Goal: Task Accomplishment & Management: Manage account settings

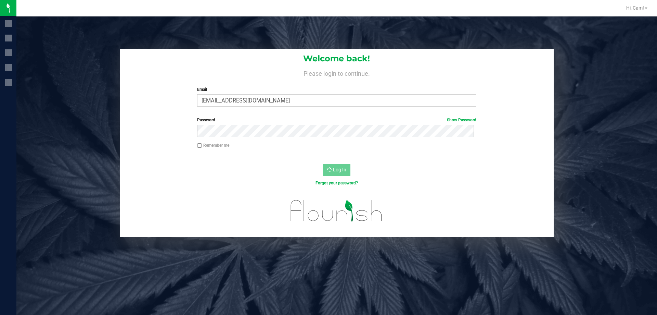
drag, startPoint x: 84, startPoint y: 113, endPoint x: 64, endPoint y: 114, distance: 20.6
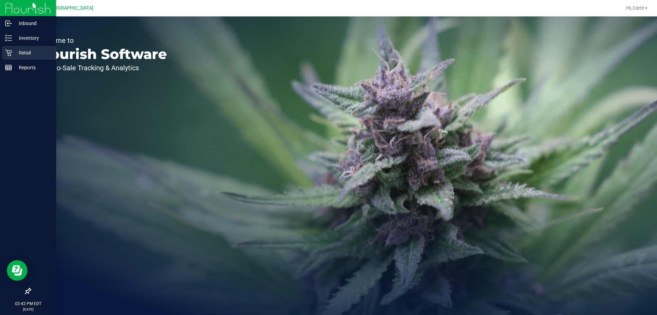
drag, startPoint x: 64, startPoint y: 114, endPoint x: 10, endPoint y: 49, distance: 84.4
click at [10, 49] on div "Retail" at bounding box center [29, 53] width 54 height 14
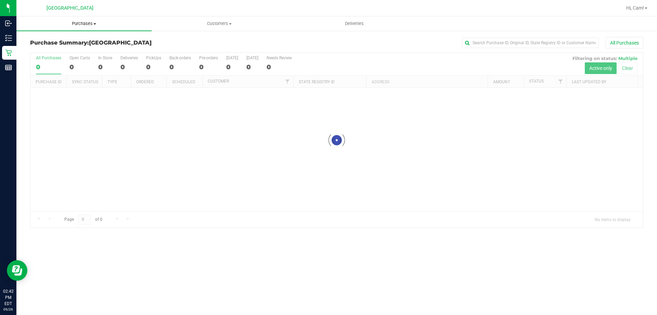
click at [89, 24] on span "Purchases" at bounding box center [83, 24] width 135 height 6
click at [43, 47] on span "Fulfillment" at bounding box center [37, 50] width 42 height 6
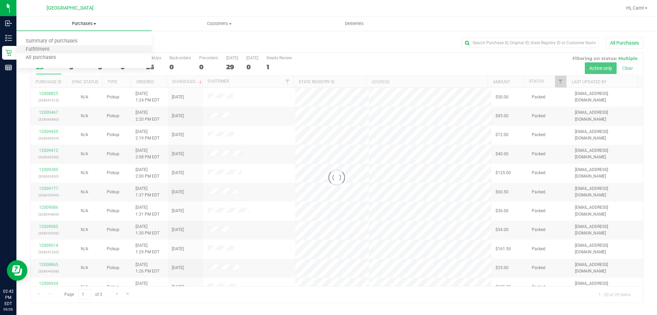
click at [42, 46] on li "Fulfillment" at bounding box center [83, 50] width 135 height 8
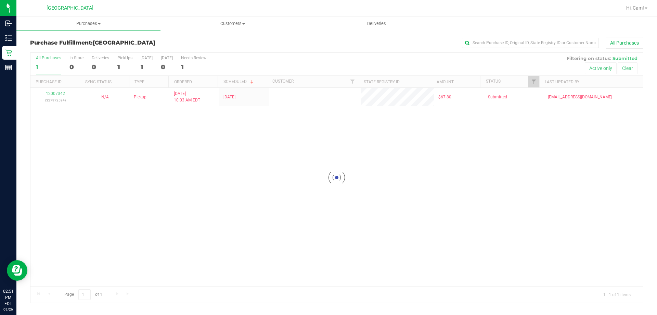
click at [296, 188] on div "Loading... 12007342 (327972594) N/A Pickup [DATE] 10:03 AM EDT 9/26/2025 $67.80…" at bounding box center [336, 187] width 613 height 198
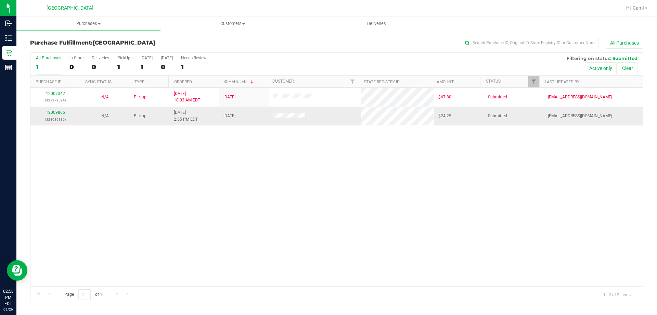
click at [58, 115] on div "12009865 (328089885)" at bounding box center [55, 115] width 41 height 13
click at [56, 114] on link "12009865" at bounding box center [55, 112] width 19 height 5
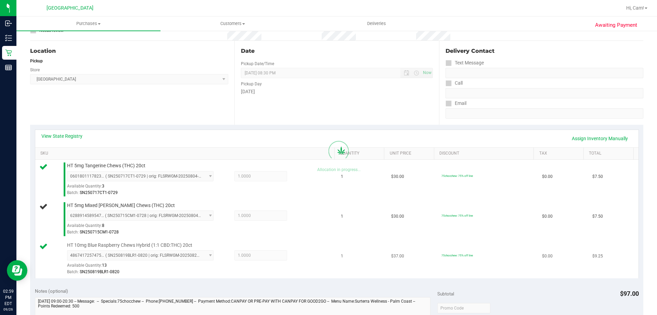
scroll to position [137, 0]
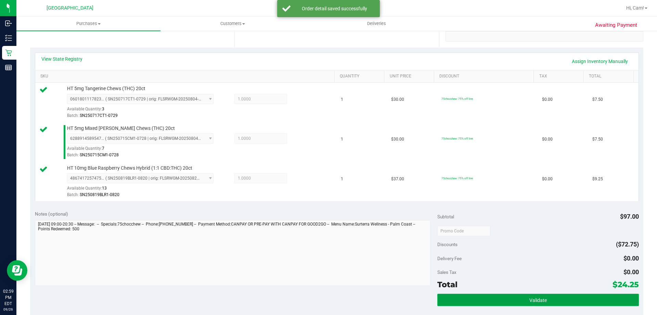
click at [491, 294] on button "Validate" at bounding box center [537, 299] width 201 height 12
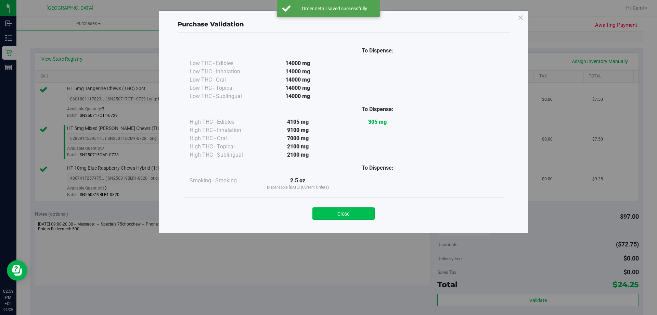
click at [342, 212] on button "Close" at bounding box center [344, 213] width 62 height 12
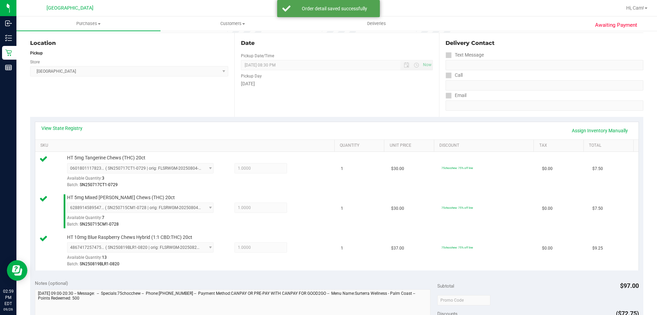
scroll to position [0, 0]
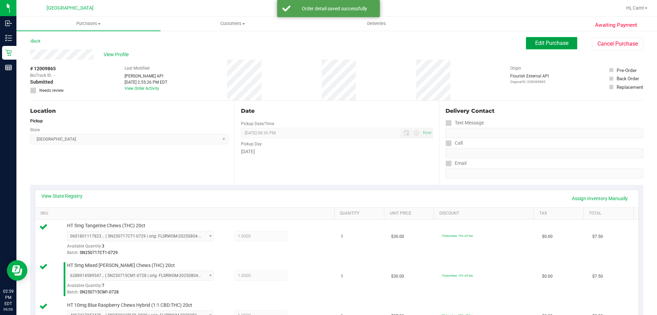
click at [531, 49] on button "Edit Purchase" at bounding box center [551, 43] width 51 height 12
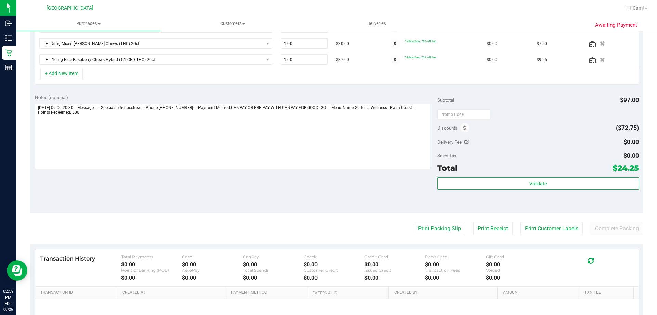
scroll to position [205, 0]
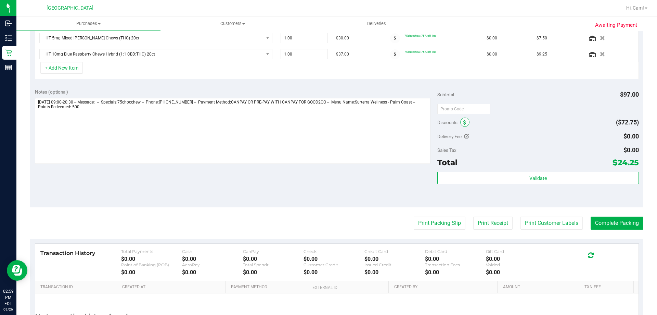
click at [460, 122] on span at bounding box center [464, 121] width 9 height 9
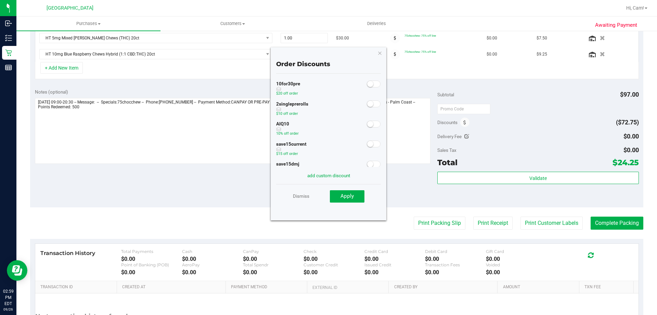
click at [372, 125] on span at bounding box center [374, 123] width 14 height 7
click at [357, 195] on button "Apply" at bounding box center [347, 196] width 35 height 12
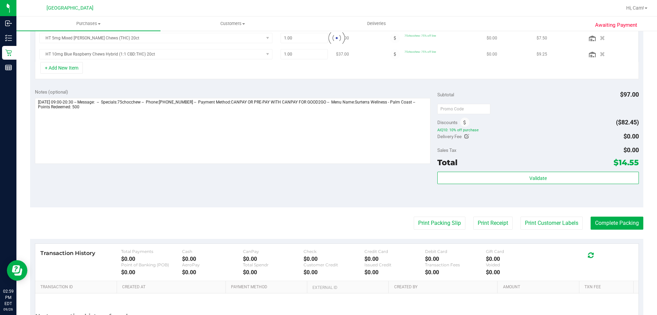
scroll to position [195, 0]
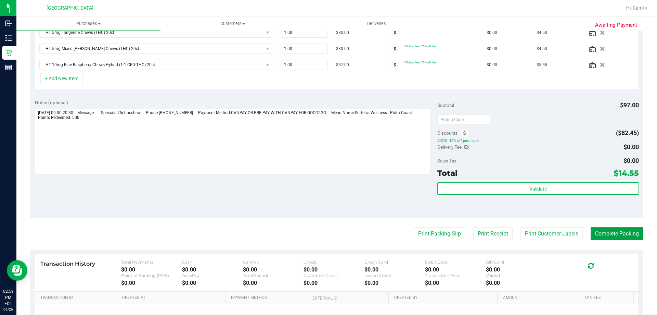
click at [616, 232] on button "Complete Packing" at bounding box center [617, 233] width 53 height 13
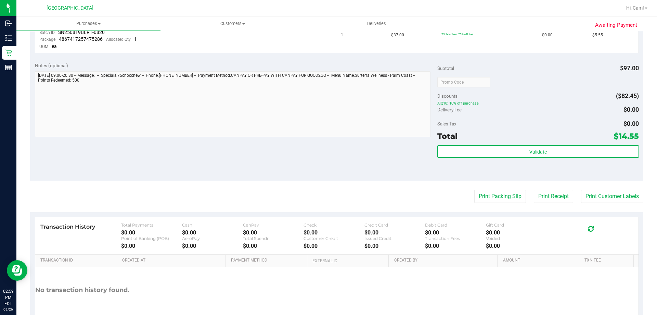
scroll to position [274, 0]
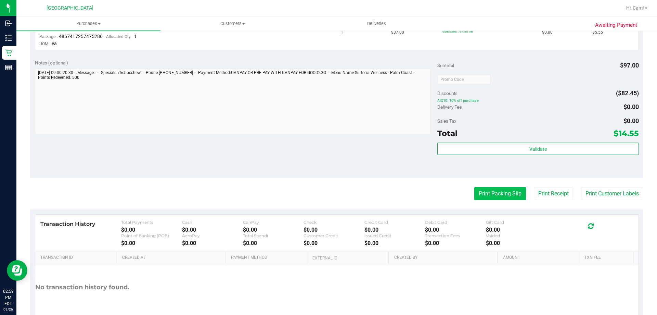
click at [476, 191] on button "Print Packing Slip" at bounding box center [500, 193] width 52 height 13
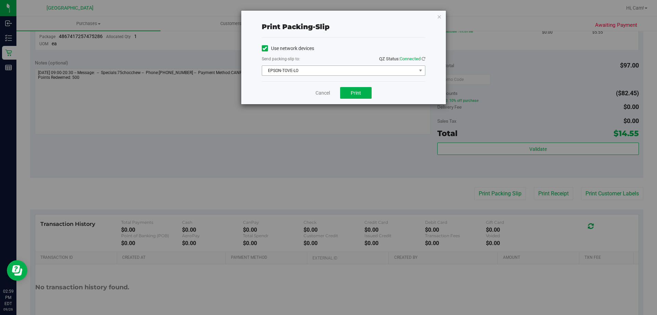
click at [371, 73] on span "EPSON-TOVE-LO" at bounding box center [339, 71] width 154 height 10
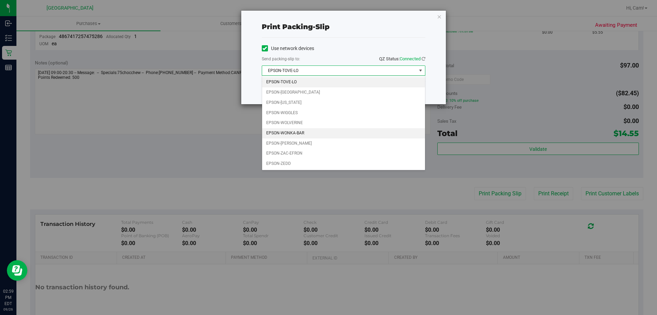
click at [298, 138] on li "EPSON-WONKA-BAR" at bounding box center [343, 133] width 163 height 10
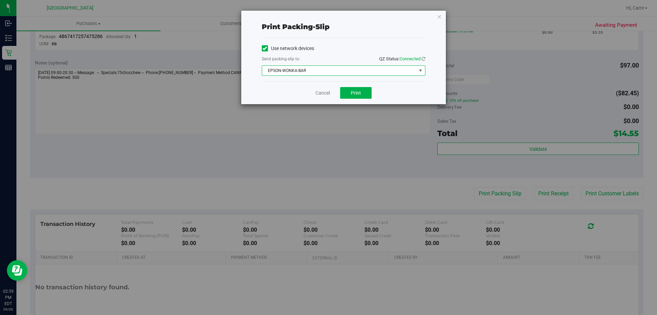
click at [333, 72] on span "EPSON-WONKA-BAR" at bounding box center [339, 71] width 154 height 10
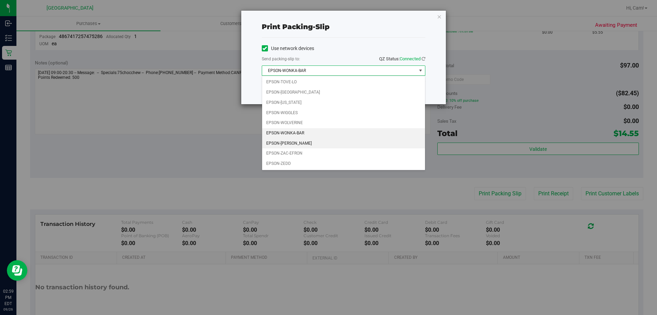
drag, startPoint x: 295, startPoint y: 143, endPoint x: 320, endPoint y: 135, distance: 26.6
click at [295, 143] on li "EPSON-[PERSON_NAME]" at bounding box center [343, 143] width 163 height 10
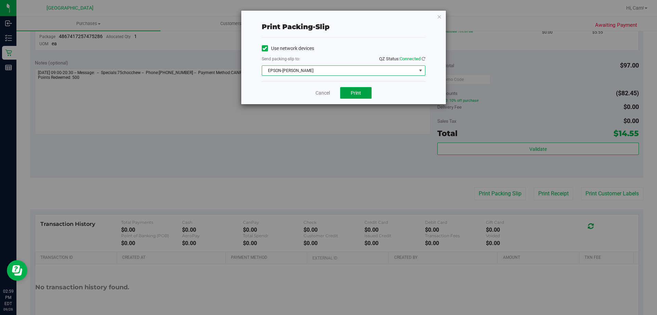
click at [370, 98] on button "Print" at bounding box center [355, 93] width 31 height 12
click at [441, 17] on icon "button" at bounding box center [439, 16] width 5 height 8
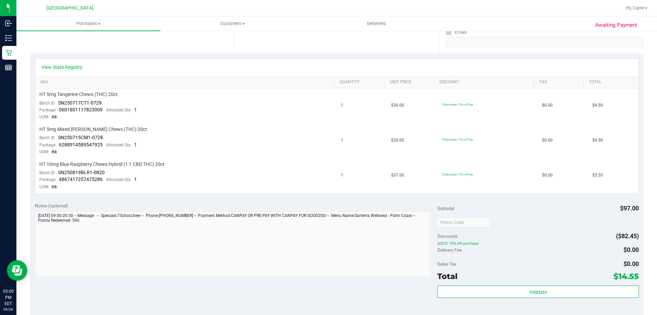
scroll to position [240, 0]
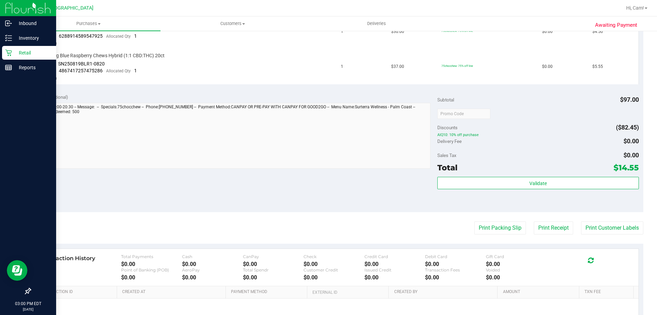
click at [13, 50] on p "Retail" at bounding box center [32, 53] width 41 height 8
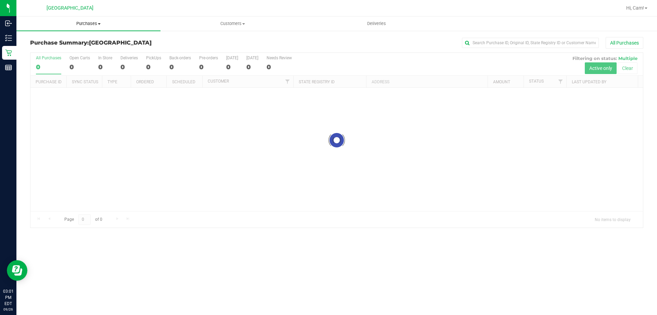
click at [92, 21] on span "Purchases" at bounding box center [88, 24] width 144 height 6
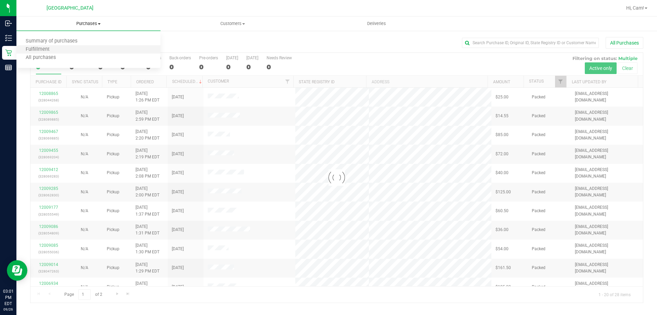
click at [74, 47] on li "Fulfillment" at bounding box center [88, 50] width 144 height 8
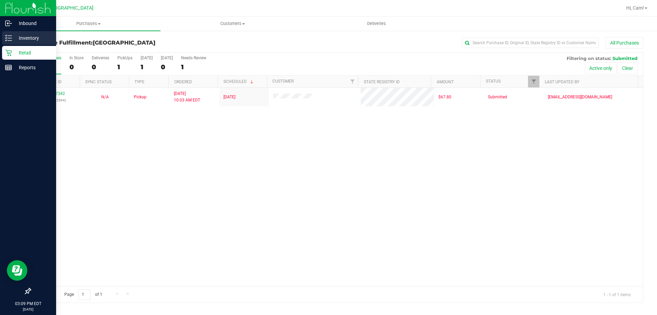
click at [10, 35] on icon at bounding box center [8, 38] width 7 height 7
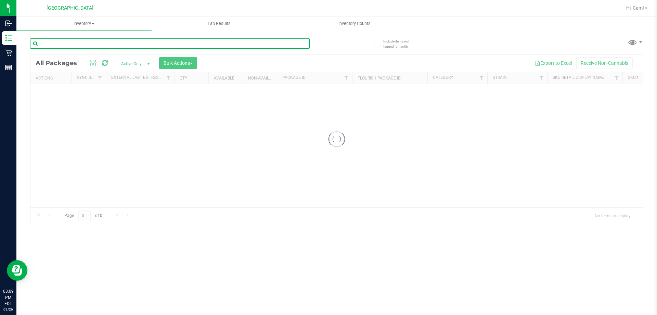
click at [62, 43] on input "text" at bounding box center [170, 43] width 280 height 10
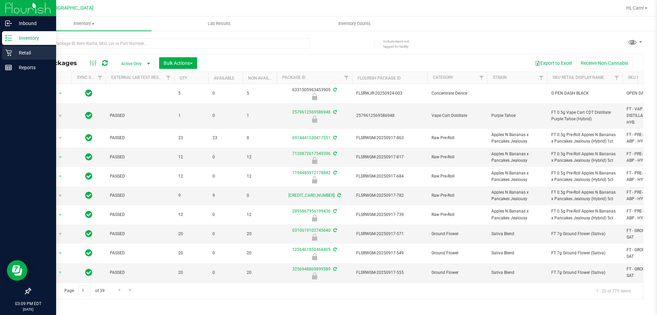
drag, startPoint x: 7, startPoint y: 54, endPoint x: 44, endPoint y: 51, distance: 36.7
click at [8, 54] on icon at bounding box center [8, 52] width 7 height 7
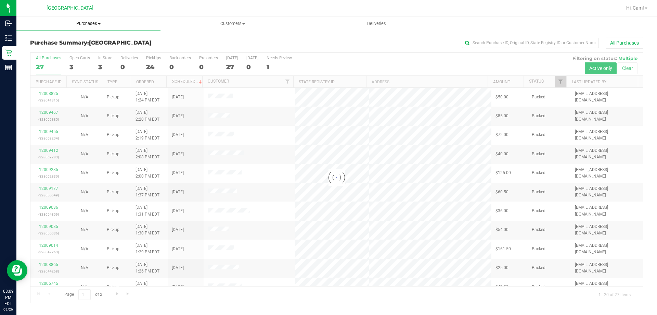
click at [87, 23] on span "Purchases" at bounding box center [88, 24] width 144 height 6
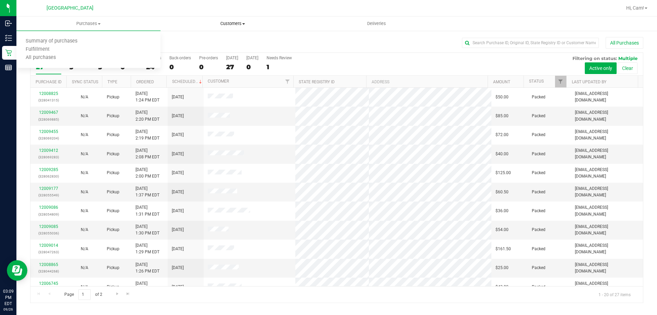
click at [221, 27] on uib-tab-heading "Customers All customers Add a new customer All physicians" at bounding box center [232, 24] width 143 height 14
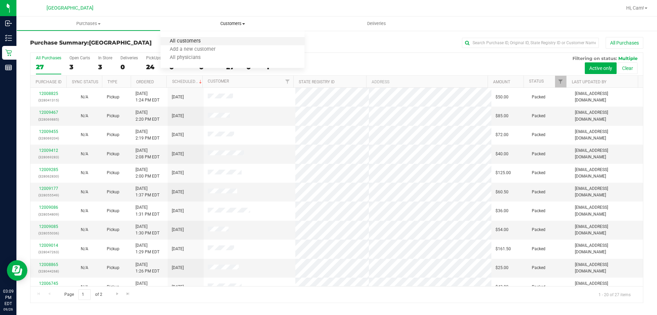
click at [205, 43] on span "All customers" at bounding box center [185, 41] width 49 height 6
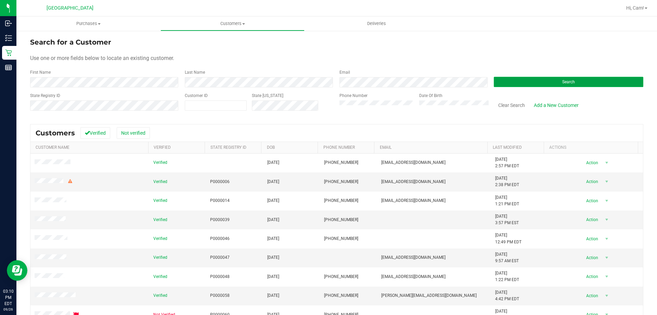
click at [566, 80] on span "Search" at bounding box center [568, 81] width 13 height 5
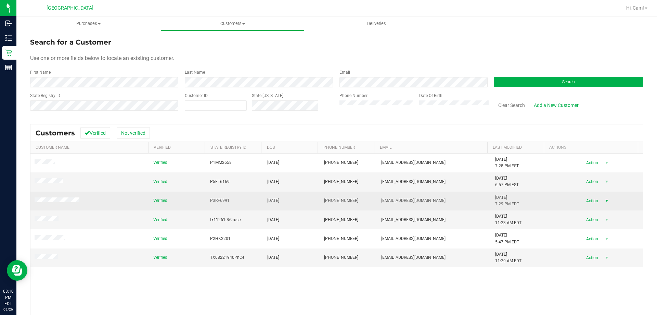
click at [591, 202] on span "Action" at bounding box center [591, 201] width 22 height 10
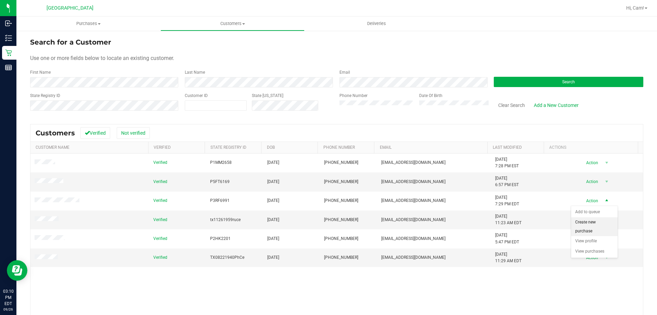
click at [594, 230] on li "Create new purchase" at bounding box center [594, 226] width 47 height 19
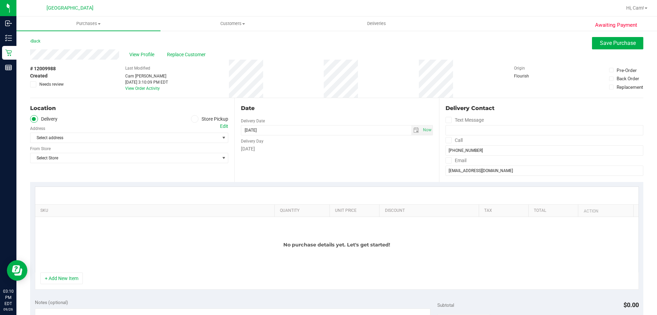
drag, startPoint x: 194, startPoint y: 118, endPoint x: 133, endPoint y: 130, distance: 62.7
click at [195, 118] on span at bounding box center [195, 119] width 8 height 8
click at [97, 137] on span "Select address" at bounding box center [120, 138] width 180 height 10
click at [202, 118] on label "Store Pickup" at bounding box center [210, 119] width 38 height 8
click at [0, 0] on input "Store Pickup" at bounding box center [0, 0] width 0 height 0
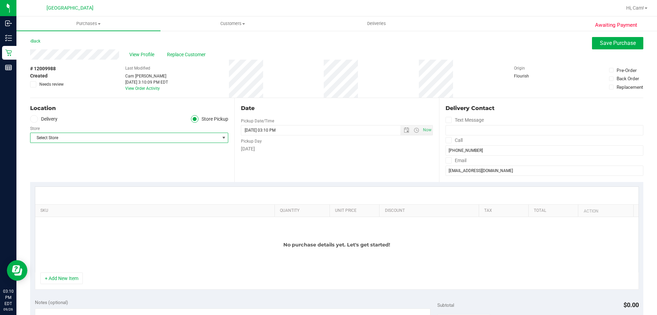
click at [133, 133] on span "Select Store" at bounding box center [124, 138] width 189 height 10
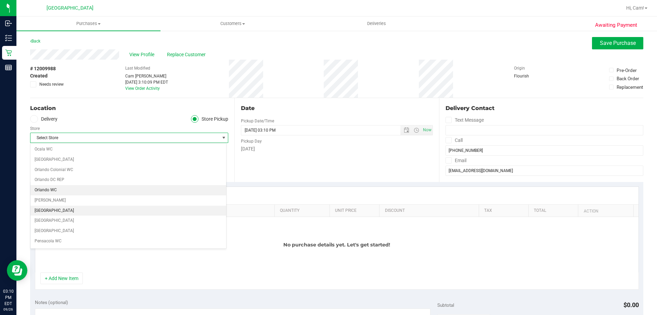
scroll to position [308, 0]
click at [84, 217] on li "[GEOGRAPHIC_DATA]" at bounding box center [128, 218] width 196 height 10
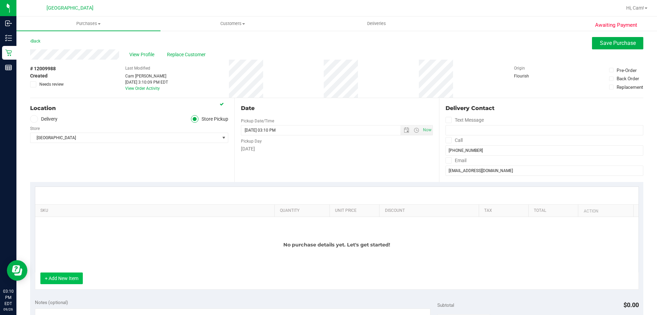
click at [78, 276] on button "+ Add New Item" at bounding box center [61, 278] width 42 height 12
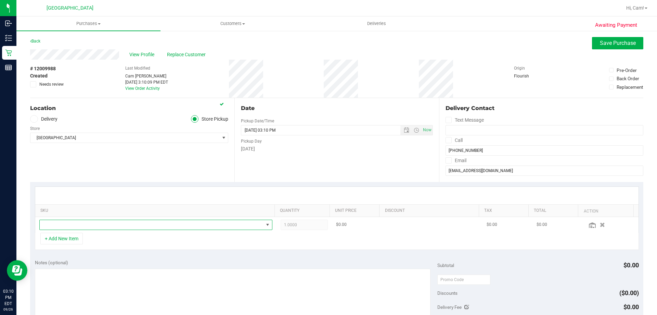
click at [106, 227] on span "NO DATA FOUND" at bounding box center [152, 225] width 224 height 10
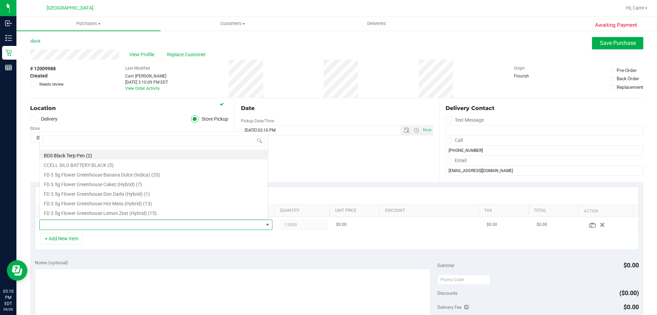
scroll to position [10, 227]
type input "waterme"
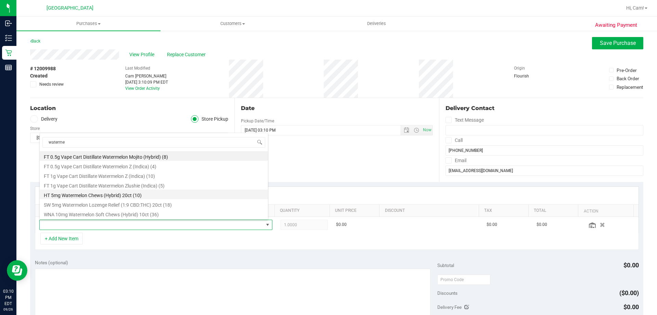
click at [150, 196] on li "HT 5mg Watermelon Chews (Hybrid) 20ct (10)" at bounding box center [154, 194] width 228 height 10
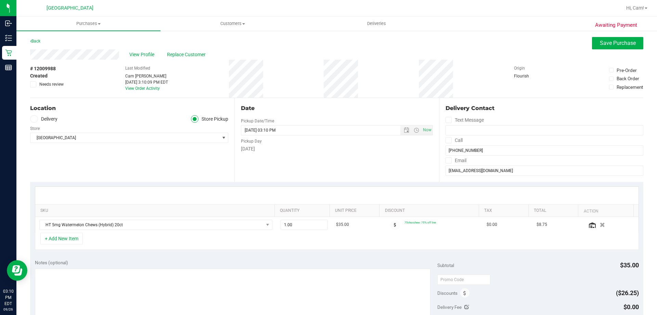
scroll to position [137, 0]
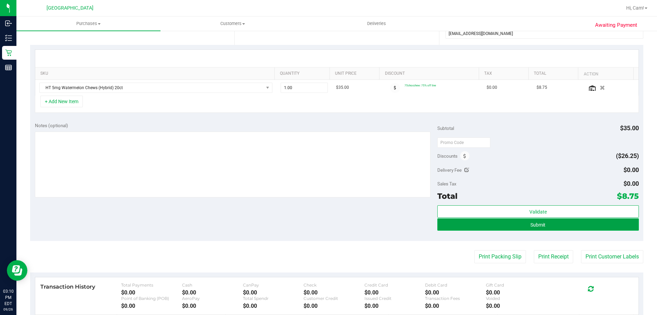
click at [565, 222] on button "Submit" at bounding box center [537, 224] width 201 height 12
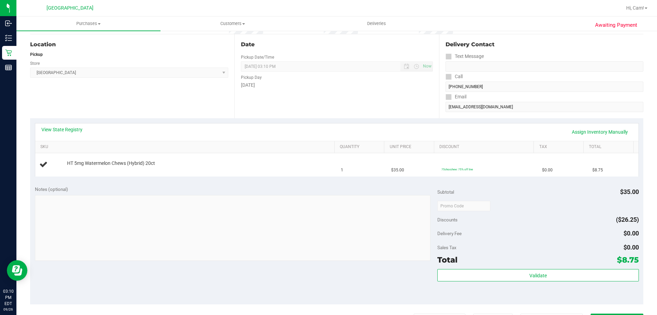
scroll to position [34, 0]
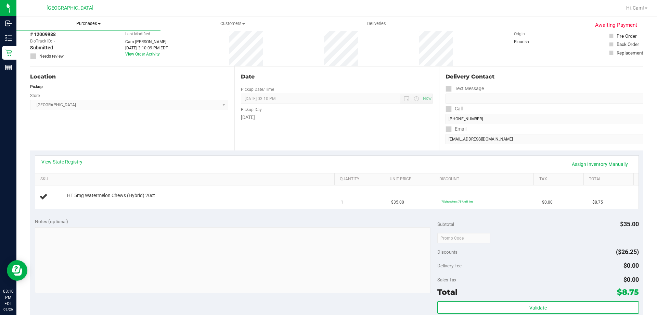
click at [84, 23] on span "Purchases" at bounding box center [88, 24] width 144 height 6
click at [52, 51] on span "Fulfillment" at bounding box center [37, 50] width 42 height 6
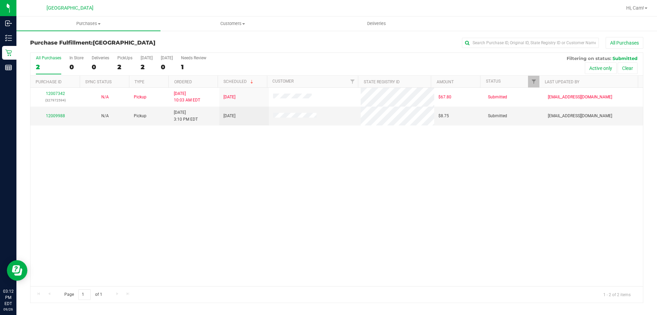
click at [240, 200] on div "12007342 (327972594) N/A Pickup [DATE] 10:03 AM EDT 9/26/2025 $67.80 Submitted …" at bounding box center [336, 187] width 613 height 198
click at [63, 114] on link "12009988" at bounding box center [55, 115] width 19 height 5
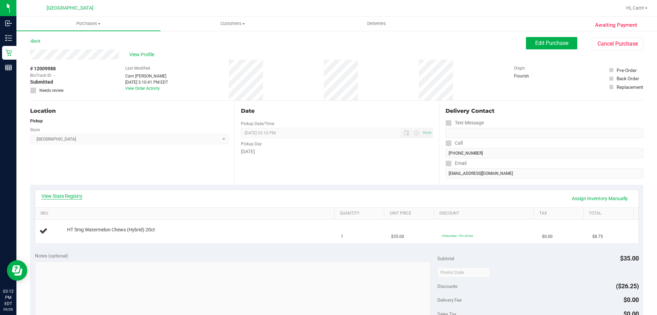
click at [61, 198] on link "View State Registry" at bounding box center [61, 195] width 41 height 7
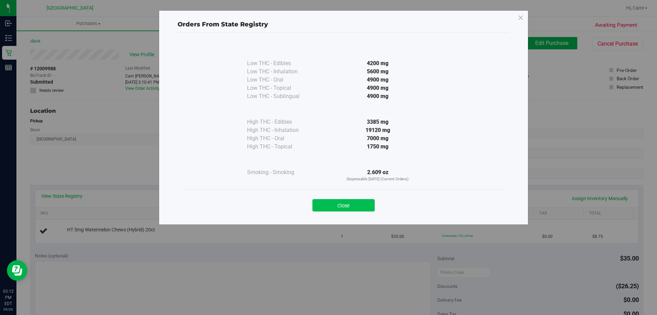
click at [338, 208] on button "Close" at bounding box center [344, 205] width 62 height 12
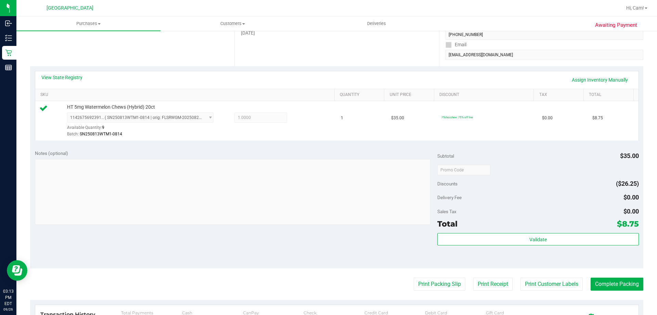
scroll to position [240, 0]
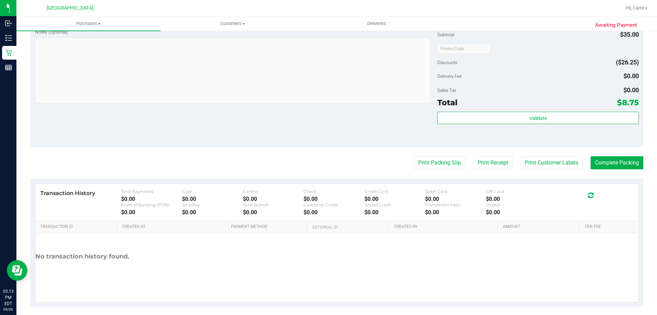
click at [569, 127] on div "Validate" at bounding box center [537, 127] width 201 height 31
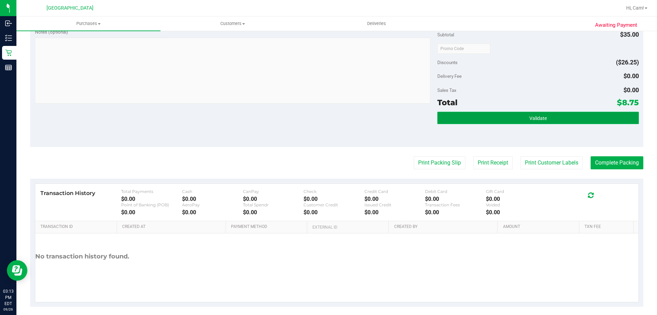
click at [576, 121] on button "Validate" at bounding box center [537, 118] width 201 height 12
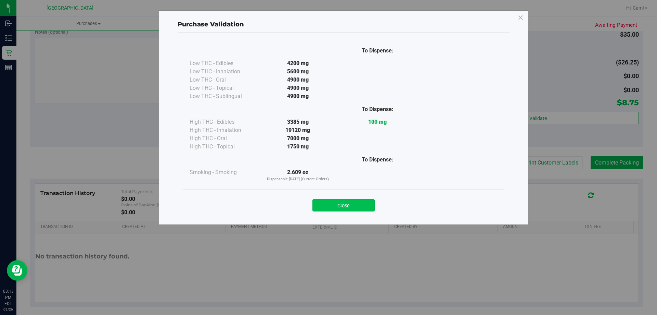
click at [365, 202] on button "Close" at bounding box center [344, 205] width 62 height 12
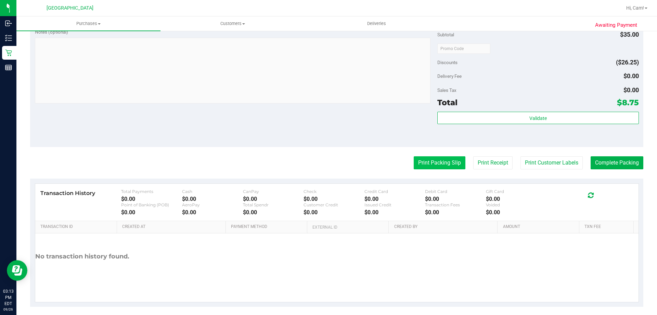
click at [429, 160] on button "Print Packing Slip" at bounding box center [440, 162] width 52 height 13
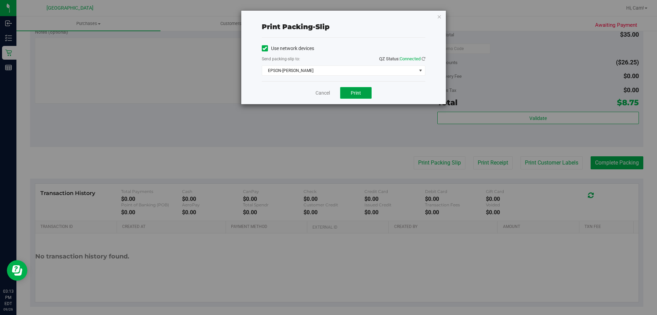
click at [362, 91] on button "Print" at bounding box center [355, 93] width 31 height 12
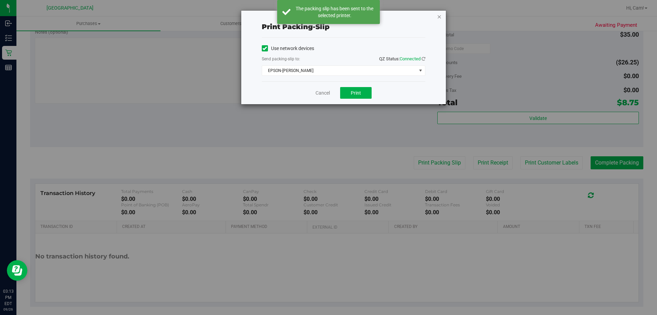
click at [440, 15] on icon "button" at bounding box center [439, 16] width 5 height 8
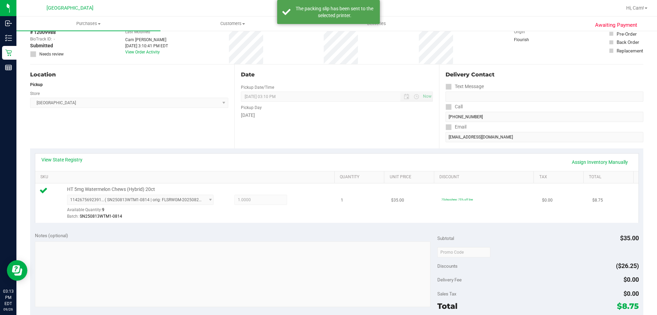
scroll to position [0, 0]
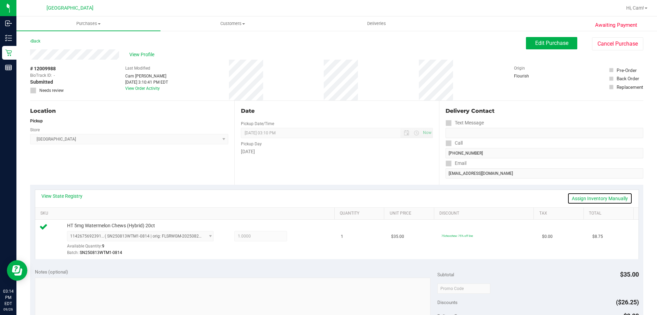
click at [568, 200] on link "Assign Inventory Manually" at bounding box center [600, 198] width 65 height 12
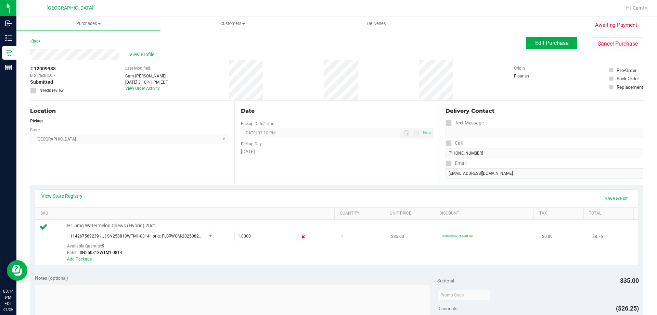
click at [301, 235] on icon at bounding box center [303, 237] width 7 height 8
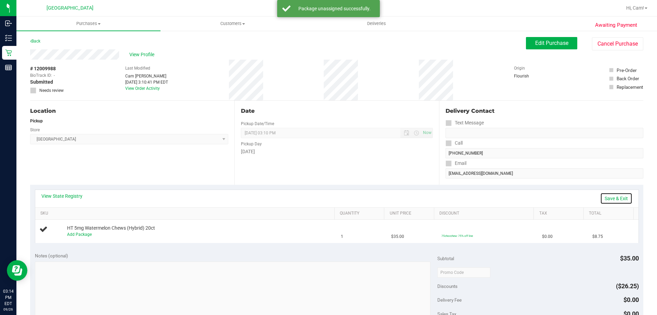
click at [609, 198] on link "Save & Exit" at bounding box center [616, 198] width 32 height 12
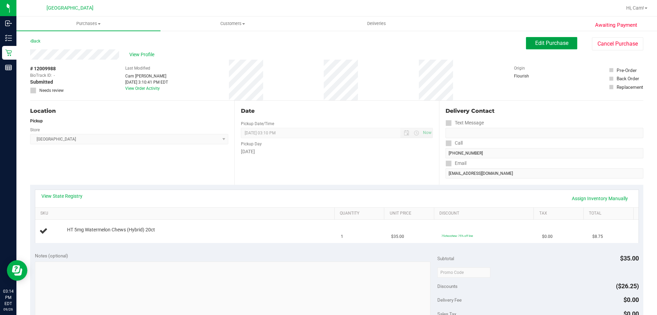
click at [556, 48] on button "Edit Purchase" at bounding box center [551, 43] width 51 height 12
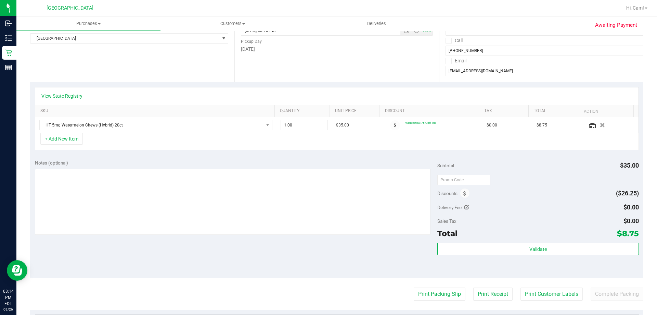
scroll to position [103, 0]
click at [597, 122] on button "button" at bounding box center [603, 124] width 12 height 7
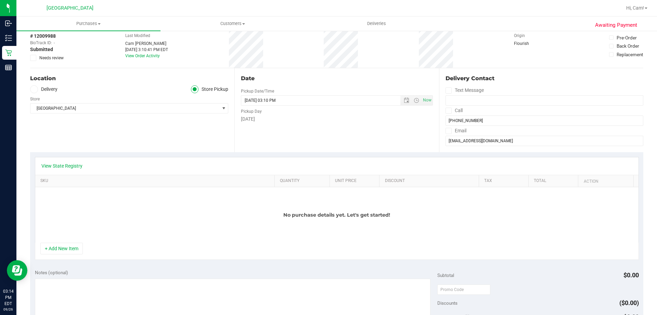
scroll to position [0, 0]
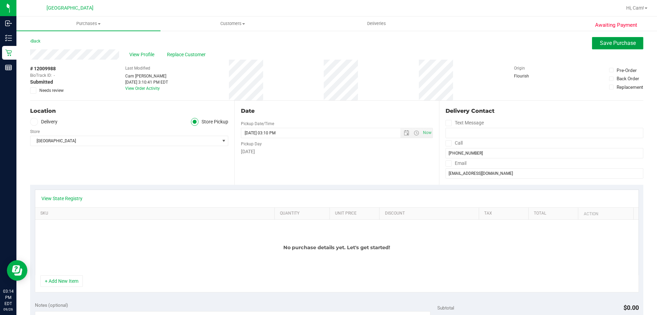
click at [606, 45] on span "Save Purchase" at bounding box center [618, 43] width 36 height 7
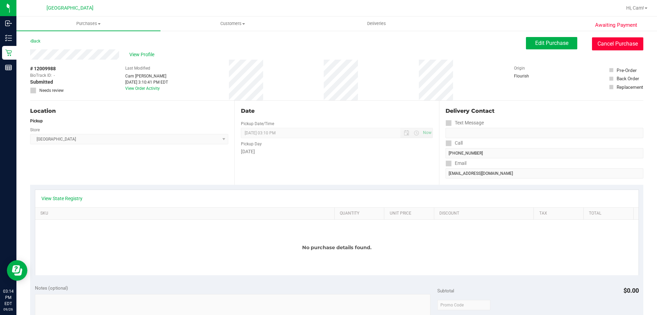
click at [615, 44] on button "Cancel Purchase" at bounding box center [617, 43] width 51 height 13
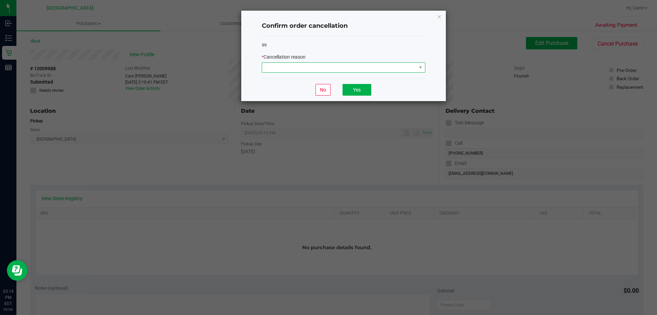
click at [303, 66] on span at bounding box center [339, 68] width 154 height 10
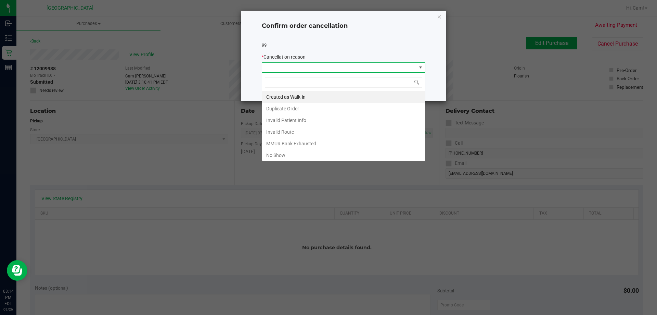
scroll to position [10, 164]
drag, startPoint x: 292, startPoint y: 152, endPoint x: 314, endPoint y: 118, distance: 39.6
click at [293, 152] on li "No Show" at bounding box center [343, 155] width 163 height 12
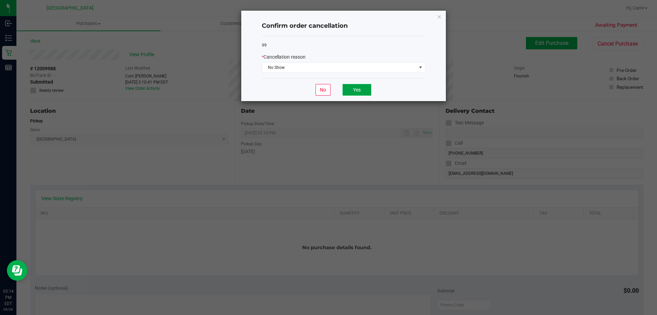
click at [363, 91] on button "Yes" at bounding box center [357, 90] width 29 height 12
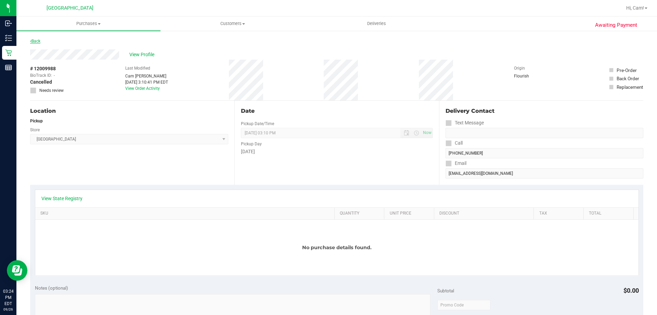
click at [38, 41] on link "Back" at bounding box center [35, 41] width 10 height 5
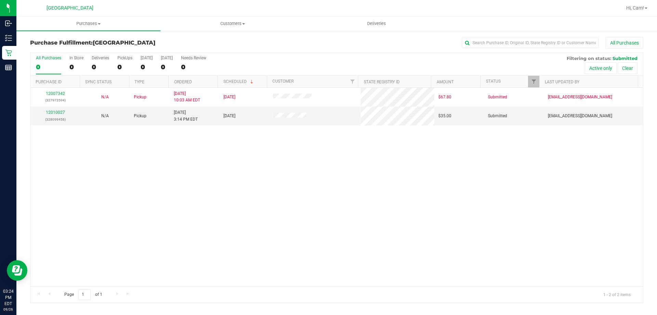
click at [225, 186] on div "12007342 (327972594) N/A Pickup [DATE] 10:03 AM EDT 9/26/2025 $67.80 Submitted …" at bounding box center [336, 187] width 613 height 198
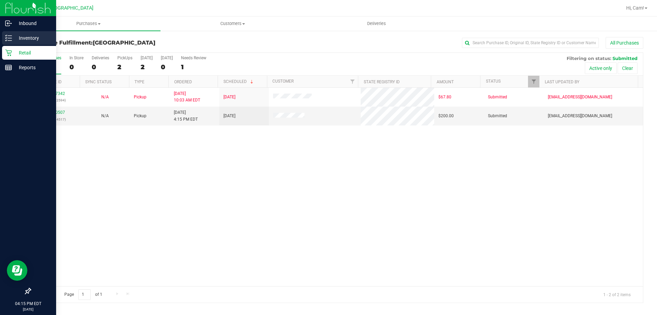
click at [8, 37] on icon at bounding box center [8, 38] width 7 height 7
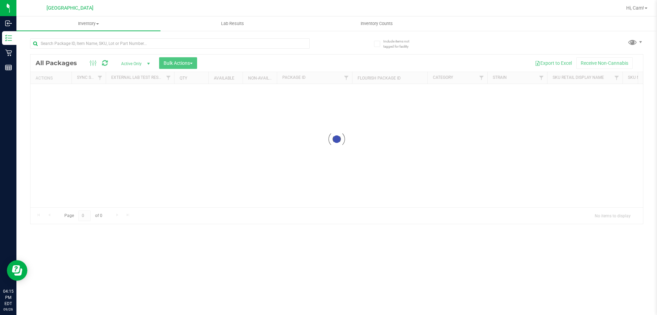
click at [109, 50] on div at bounding box center [170, 46] width 280 height 16
click at [113, 44] on input "text" at bounding box center [170, 43] width 280 height 10
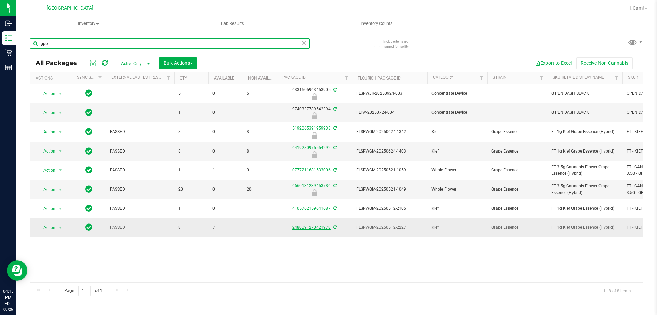
type input "gpe"
click at [310, 226] on link "2480091270421978" at bounding box center [311, 227] width 38 height 5
click at [315, 148] on link "6419280975554292" at bounding box center [311, 147] width 38 height 5
click at [241, 262] on div "Action Action Edit attributes Global inventory Locate package Package audit log…" at bounding box center [336, 183] width 613 height 198
click at [336, 58] on div "Export to Excel Receive Non-Cannabis" at bounding box center [420, 63] width 436 height 12
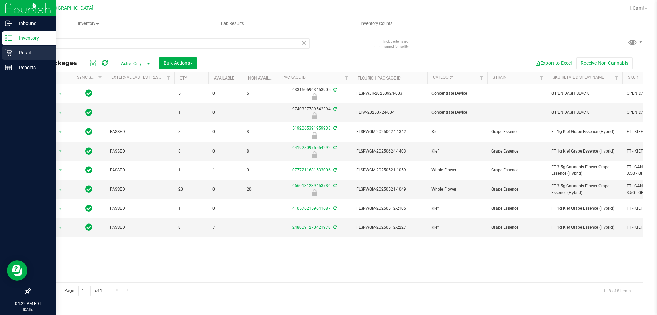
click at [11, 49] on div "Retail" at bounding box center [29, 53] width 54 height 14
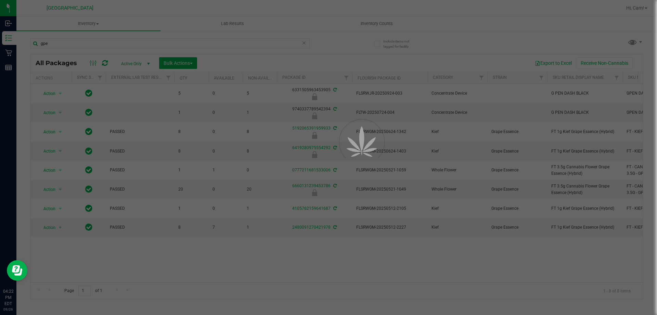
click at [88, 24] on div at bounding box center [328, 157] width 657 height 315
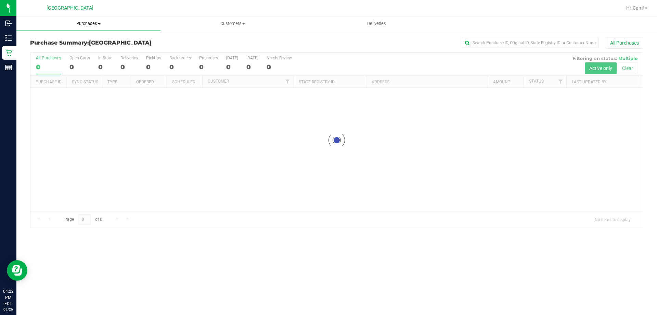
click at [89, 25] on span "Purchases" at bounding box center [88, 24] width 144 height 6
click at [42, 55] on span "All purchases" at bounding box center [40, 58] width 49 height 6
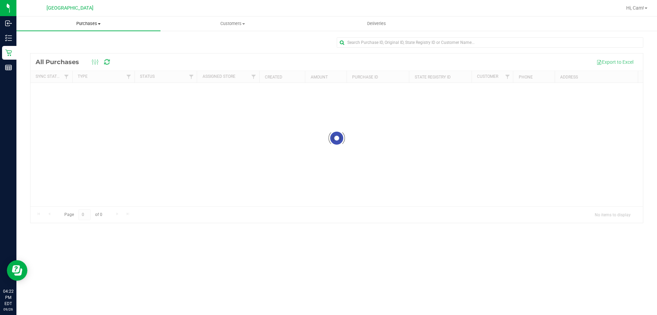
click at [90, 26] on span "Purchases" at bounding box center [88, 24] width 144 height 6
click at [39, 47] on span "Fulfillment" at bounding box center [37, 50] width 42 height 6
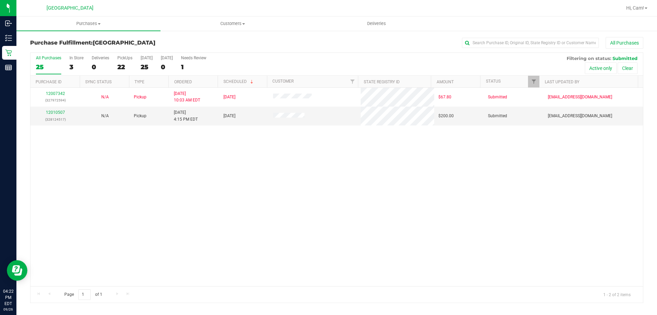
click at [190, 233] on div "12007342 (327972594) N/A Pickup [DATE] 10:03 AM EDT 9/26/2025 $67.80 Submitted …" at bounding box center [336, 187] width 613 height 198
click at [63, 114] on link "12010507" at bounding box center [55, 112] width 19 height 5
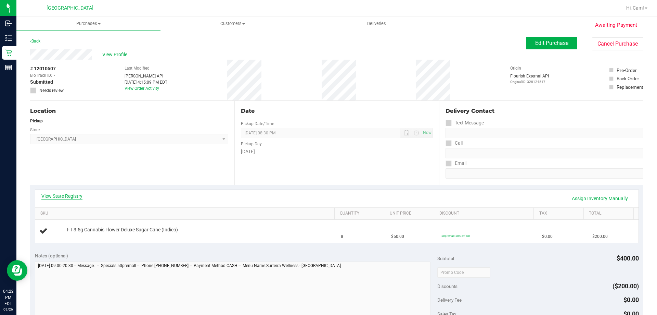
click at [74, 195] on link "View State Registry" at bounding box center [61, 195] width 41 height 7
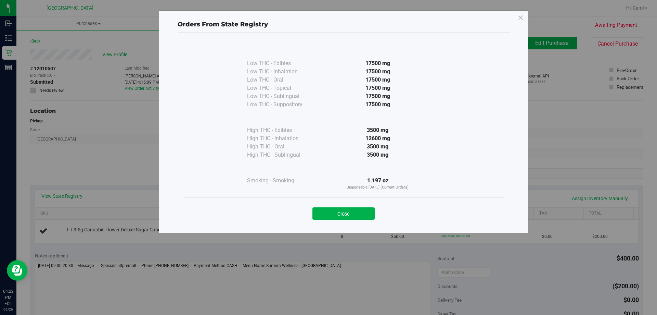
click at [328, 205] on div "Close" at bounding box center [343, 211] width 311 height 17
click at [328, 209] on button "Close" at bounding box center [344, 213] width 62 height 12
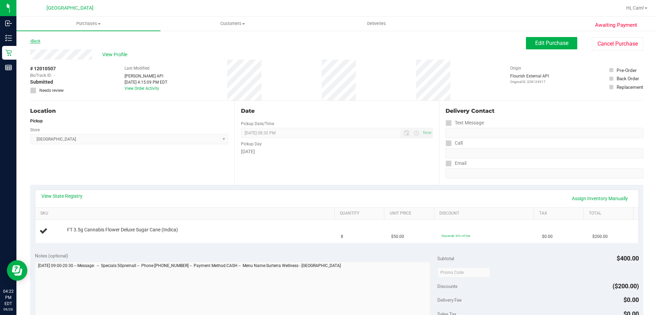
click at [36, 42] on link "Back" at bounding box center [35, 41] width 10 height 5
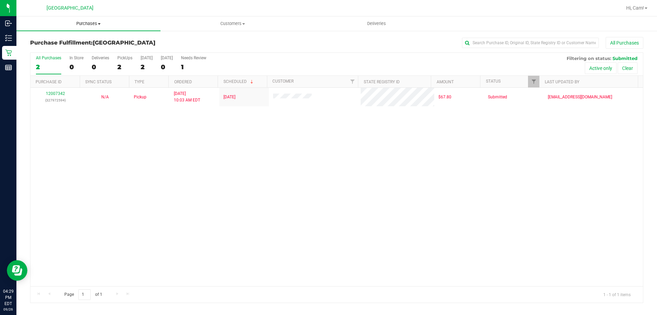
click at [74, 20] on uib-tab-heading "Purchases Summary of purchases Fulfillment All purchases" at bounding box center [88, 23] width 144 height 14
click at [21, 52] on span "Fulfillment" at bounding box center [37, 50] width 42 height 6
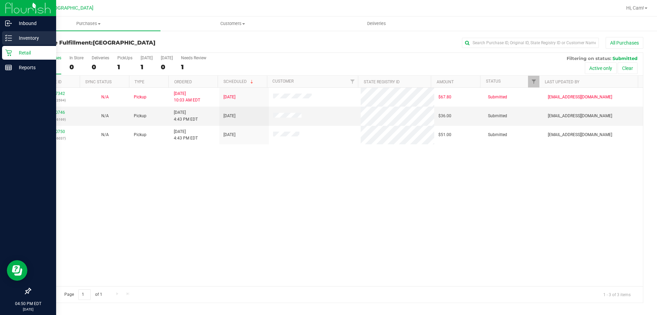
click at [13, 40] on p "Inventory" at bounding box center [32, 38] width 41 height 8
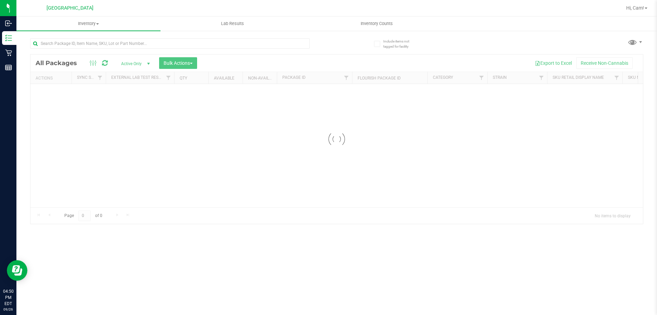
click at [114, 51] on div at bounding box center [170, 46] width 280 height 16
click at [114, 45] on input "text" at bounding box center [170, 43] width 280 height 10
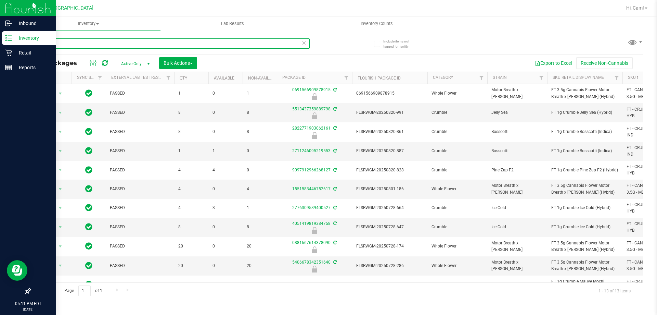
drag, startPoint x: 54, startPoint y: 43, endPoint x: 9, endPoint y: 36, distance: 45.8
click at [10, 42] on div "Inbound Inventory Retail Reports 05:11 PM EDT [DATE] 09/26 Palm Coast WC Hi, Ca…" at bounding box center [328, 157] width 657 height 315
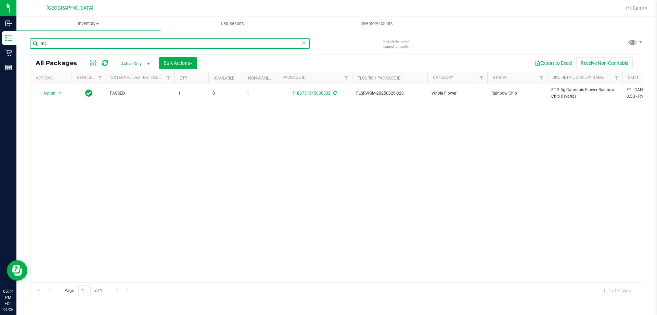
type input "rnc"
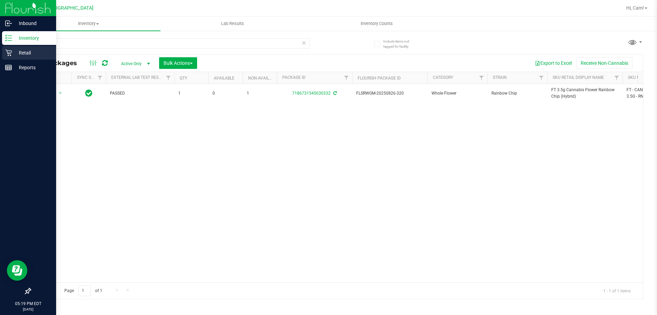
click at [5, 56] on icon at bounding box center [8, 52] width 7 height 7
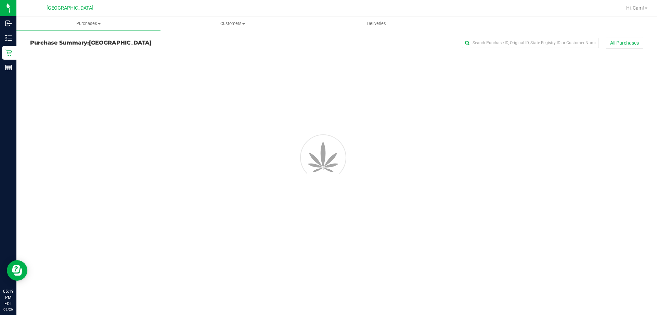
click at [88, 26] on span "Purchases" at bounding box center [88, 24] width 144 height 6
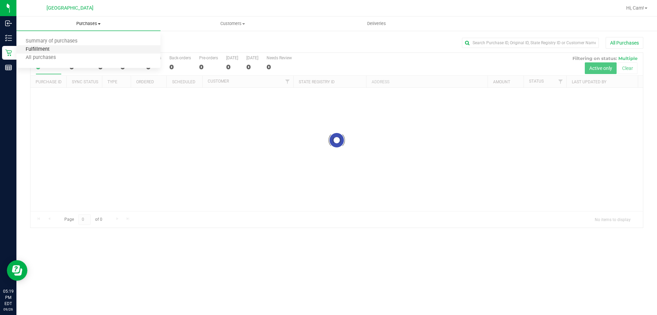
click at [57, 48] on span "Fulfillment" at bounding box center [37, 50] width 42 height 6
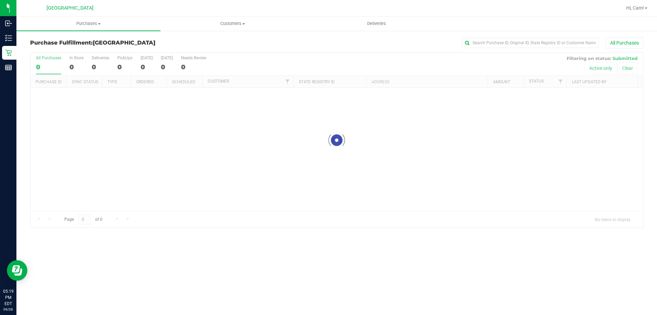
click at [224, 163] on div "Loading..." at bounding box center [336, 149] width 613 height 123
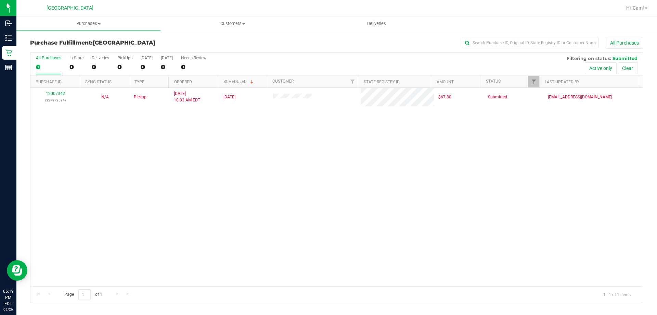
click at [229, 205] on div "12007342 (327972594) N/A Pickup [DATE] 10:03 AM EDT 9/26/2025 $67.80 Submitted …" at bounding box center [336, 187] width 613 height 198
click at [234, 186] on div "12007342 (327972594) N/A Pickup [DATE] 10:03 AM EDT 9/26/2025 $67.80 Submitted …" at bounding box center [336, 187] width 613 height 198
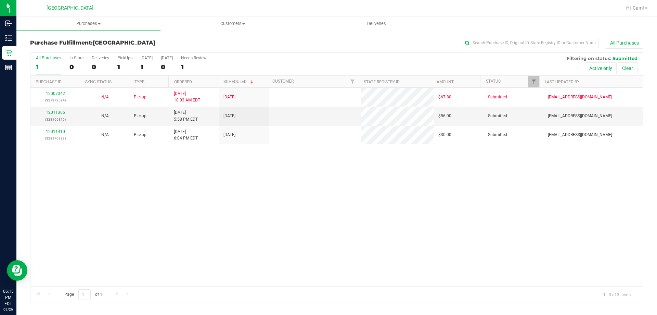
click at [245, 177] on div "12007342 (327972594) N/A Pickup [DATE] 10:03 AM EDT 9/26/2025 $67.80 Submitted …" at bounding box center [336, 187] width 613 height 198
click at [57, 110] on link "12011366" at bounding box center [55, 112] width 19 height 5
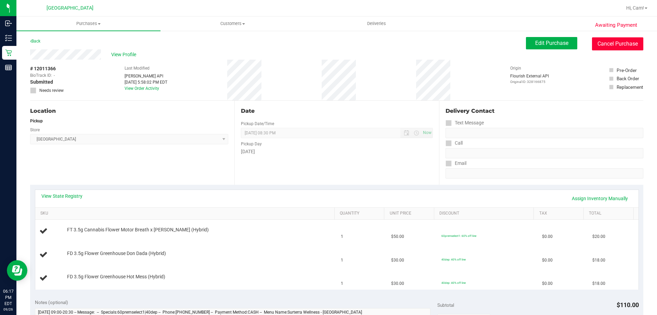
click at [612, 42] on button "Cancel Purchase" at bounding box center [617, 43] width 51 height 13
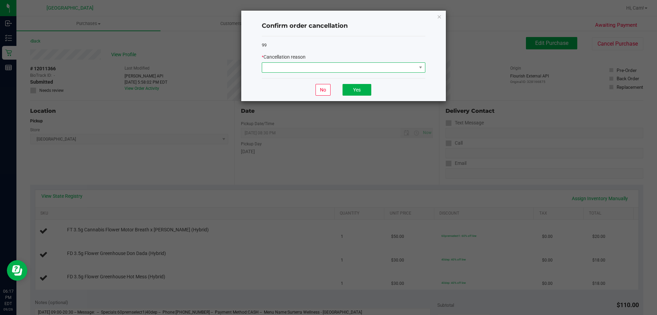
click at [312, 66] on span at bounding box center [339, 68] width 154 height 10
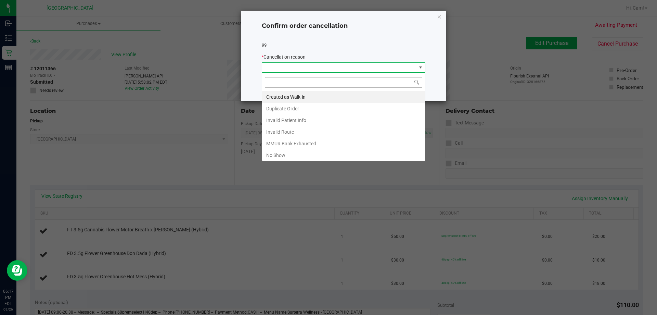
scroll to position [10, 164]
click at [306, 94] on li "Created as Walk-in" at bounding box center [343, 97] width 163 height 12
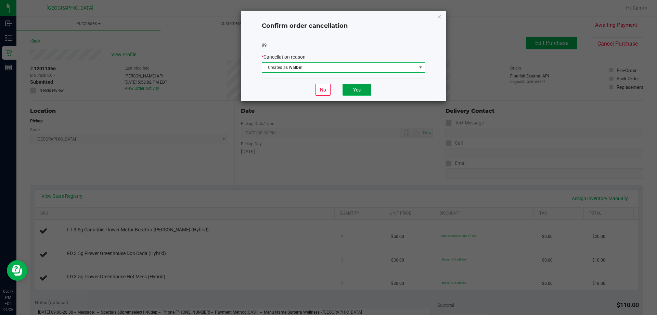
click at [354, 86] on button "Yes" at bounding box center [357, 90] width 29 height 12
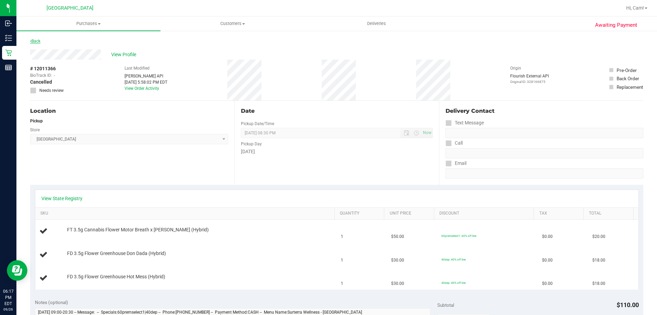
click at [36, 41] on link "Back" at bounding box center [35, 41] width 10 height 5
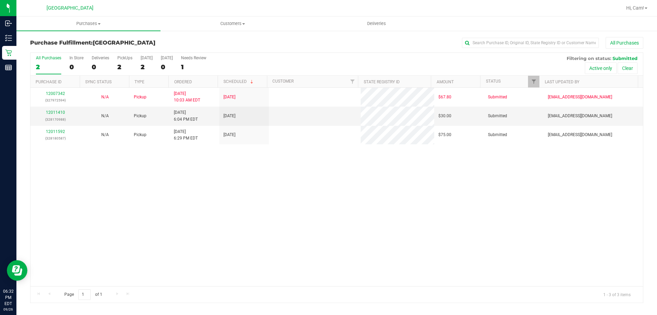
click at [283, 266] on div "12007342 (327972594) N/A Pickup [DATE] 10:03 AM EDT 9/26/2025 $67.80 Submitted …" at bounding box center [336, 187] width 613 height 198
click at [227, 196] on div "12007342 (327972594) N/A Pickup [DATE] 10:03 AM EDT 9/26/2025 $67.80 Submitted …" at bounding box center [336, 187] width 613 height 198
click at [169, 228] on div "12007342 (327972594) N/A Pickup [DATE] 10:03 AM EDT 9/26/2025 $67.80 Submitted …" at bounding box center [336, 187] width 613 height 198
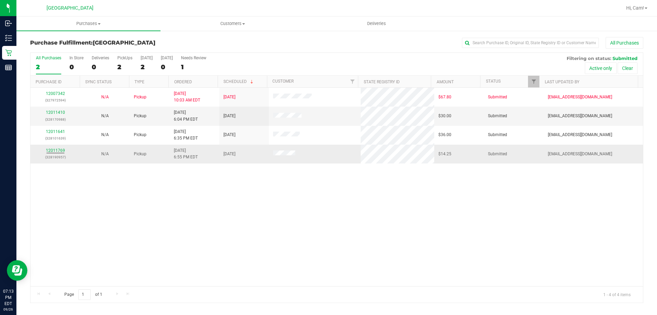
click at [45, 154] on p "(328190957)" at bounding box center [55, 157] width 41 height 7
click at [52, 151] on link "12011769" at bounding box center [55, 150] width 19 height 5
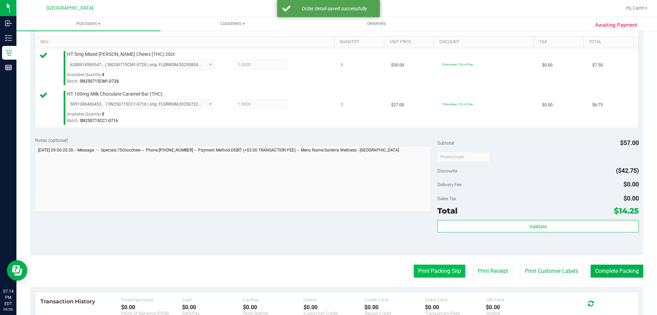
scroll to position [240, 0]
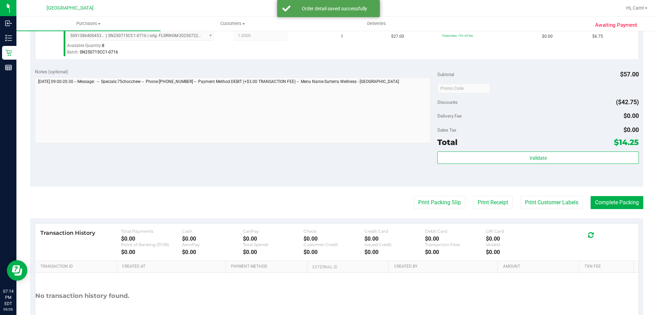
click at [522, 146] on div "Total $14.25" at bounding box center [537, 142] width 201 height 12
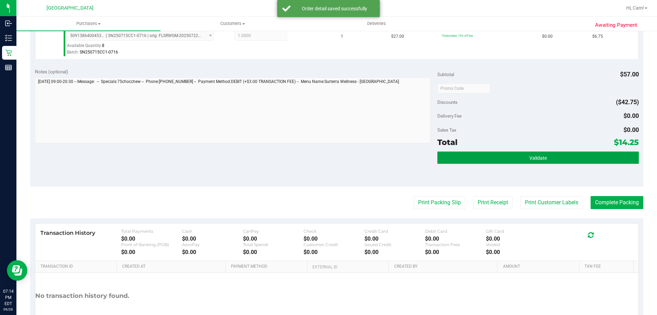
click at [512, 158] on button "Validate" at bounding box center [537, 157] width 201 height 12
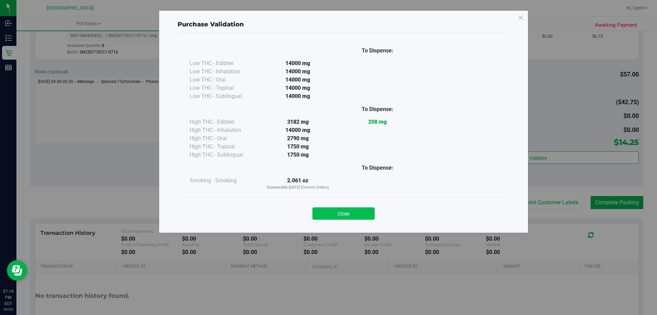
click at [352, 211] on button "Close" at bounding box center [344, 213] width 62 height 12
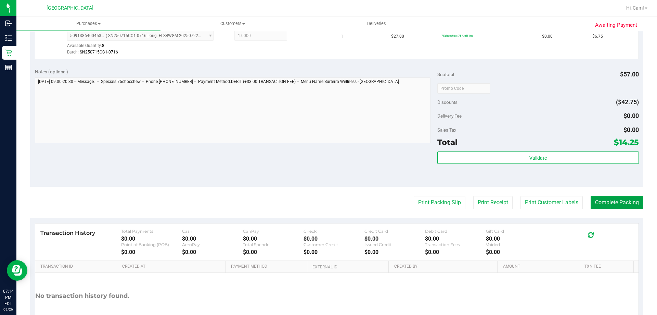
click at [591, 204] on button "Complete Packing" at bounding box center [617, 202] width 53 height 13
